Goal: Find specific page/section: Find specific page/section

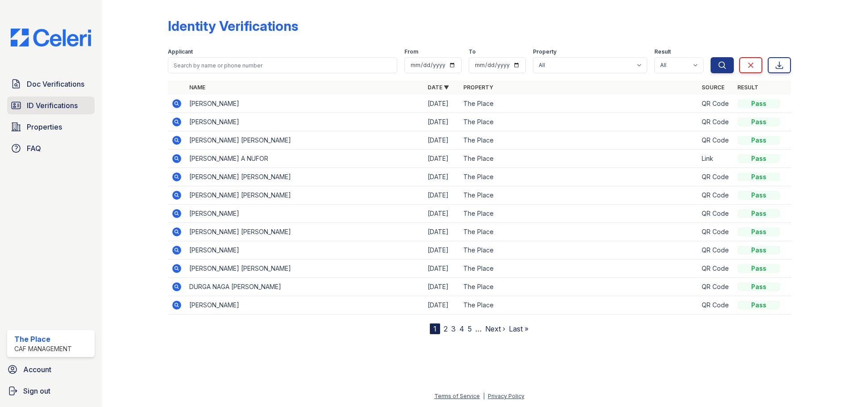
drag, startPoint x: 47, startPoint y: 108, endPoint x: 46, endPoint y: 101, distance: 7.2
click at [47, 107] on span "ID Verifications" at bounding box center [52, 105] width 51 height 11
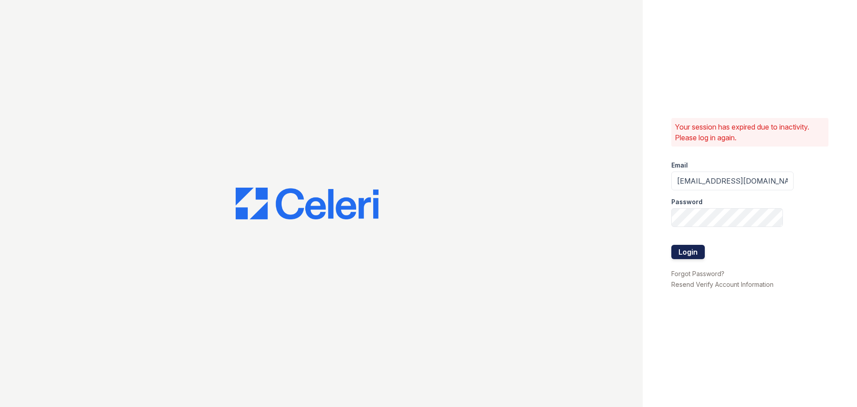
click at [678, 250] on button "Login" at bounding box center [687, 252] width 33 height 14
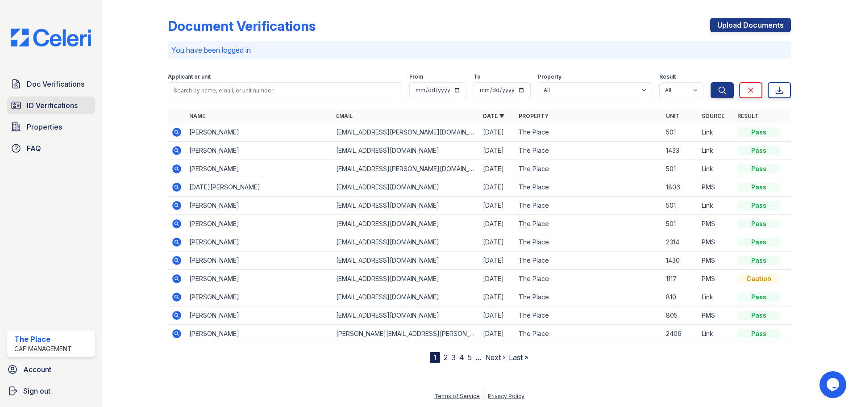
click at [45, 100] on link "ID Verifications" at bounding box center [50, 105] width 87 height 18
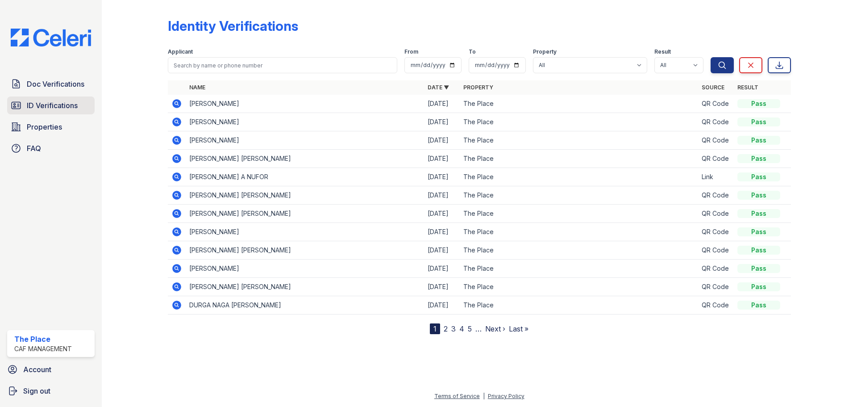
click at [50, 105] on span "ID Verifications" at bounding box center [52, 105] width 51 height 11
